Goal: Information Seeking & Learning: Learn about a topic

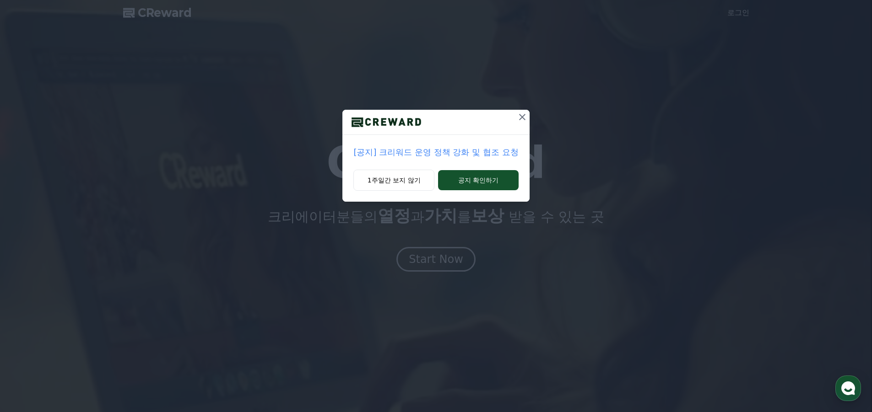
click at [525, 116] on icon at bounding box center [522, 117] width 11 height 11
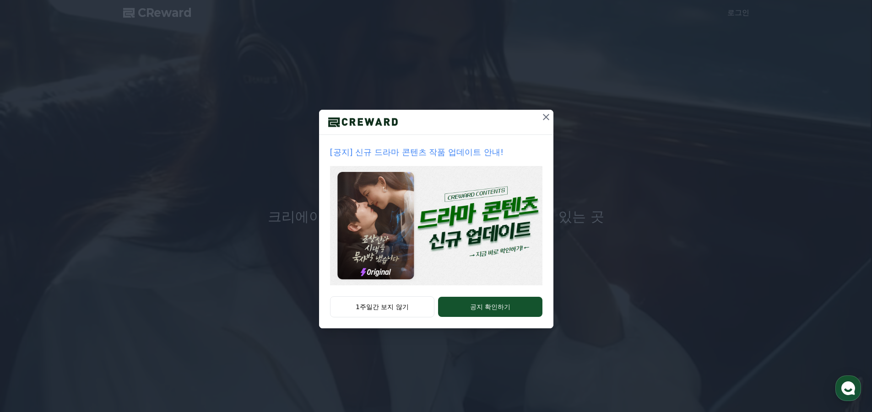
click at [545, 118] on icon at bounding box center [546, 117] width 6 height 6
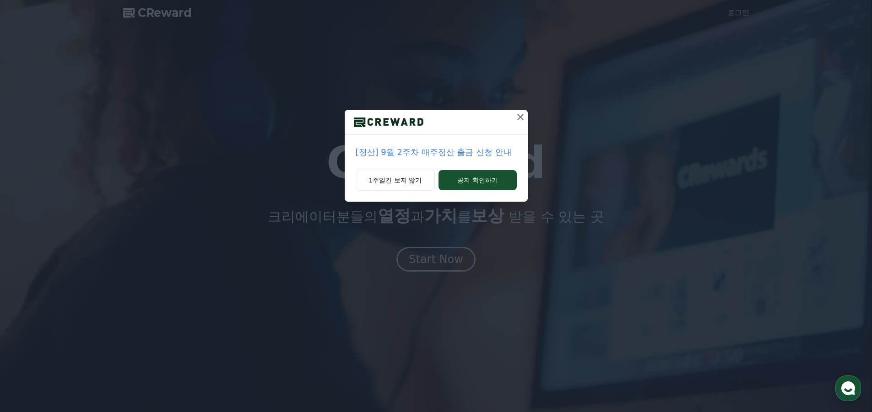
click at [523, 115] on icon at bounding box center [520, 117] width 11 height 11
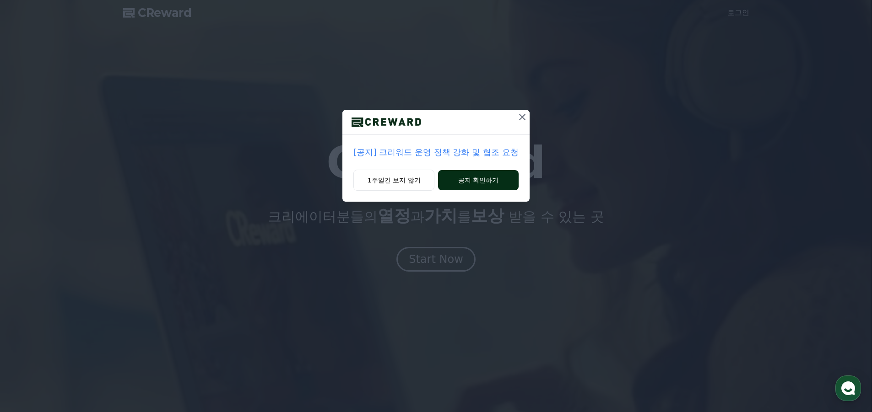
click at [471, 178] on button "공지 확인하기" at bounding box center [478, 180] width 80 height 20
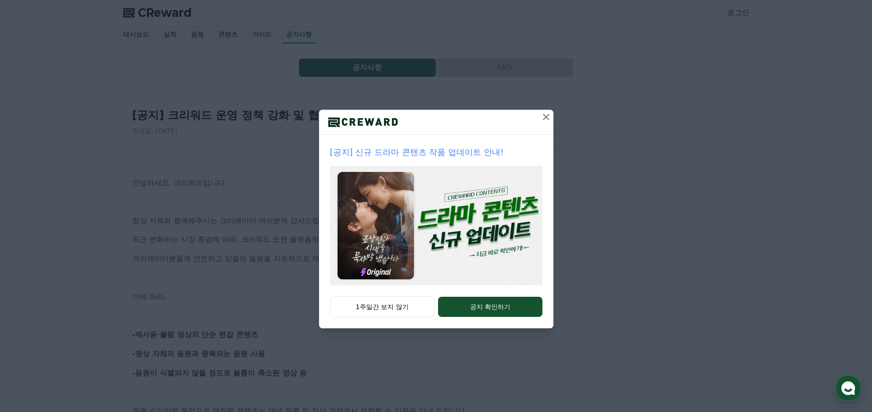
click at [549, 113] on icon at bounding box center [545, 117] width 11 height 11
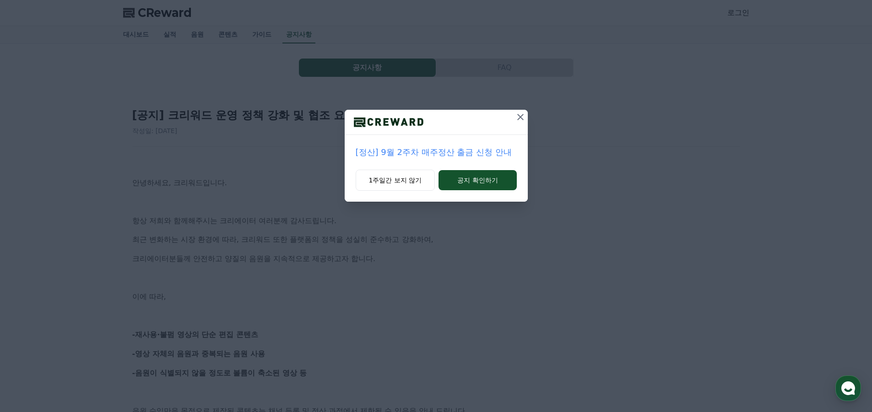
click at [522, 117] on icon at bounding box center [520, 117] width 11 height 11
